Goal: Find specific page/section: Find specific page/section

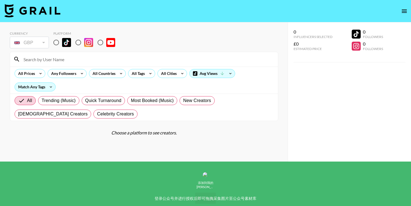
click at [67, 62] on input at bounding box center [147, 59] width 255 height 9
paste input "[DOMAIN_NAME]"
type input "[DOMAIN_NAME]"
click at [66, 45] on img at bounding box center [66, 42] width 9 height 9
click at [62, 45] on input "radio" at bounding box center [56, 43] width 12 height 12
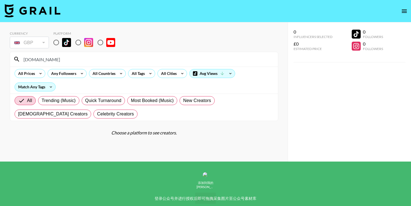
radio input "true"
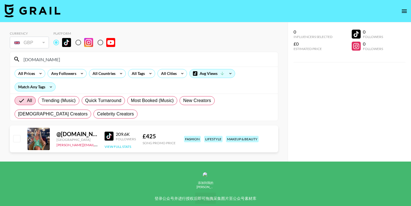
click at [121, 146] on button "View Full Stats" at bounding box center [118, 147] width 27 height 4
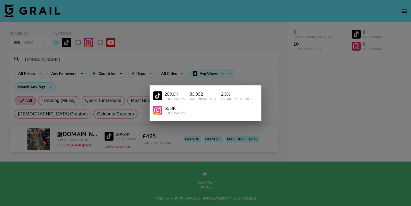
click at [175, 149] on div at bounding box center [205, 103] width 411 height 206
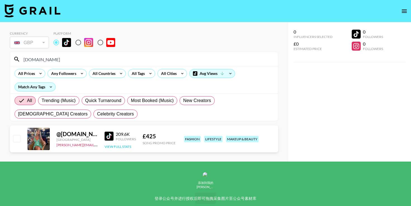
click at [126, 145] on button "View Full Stats" at bounding box center [118, 147] width 27 height 4
